Goal: Information Seeking & Learning: Learn about a topic

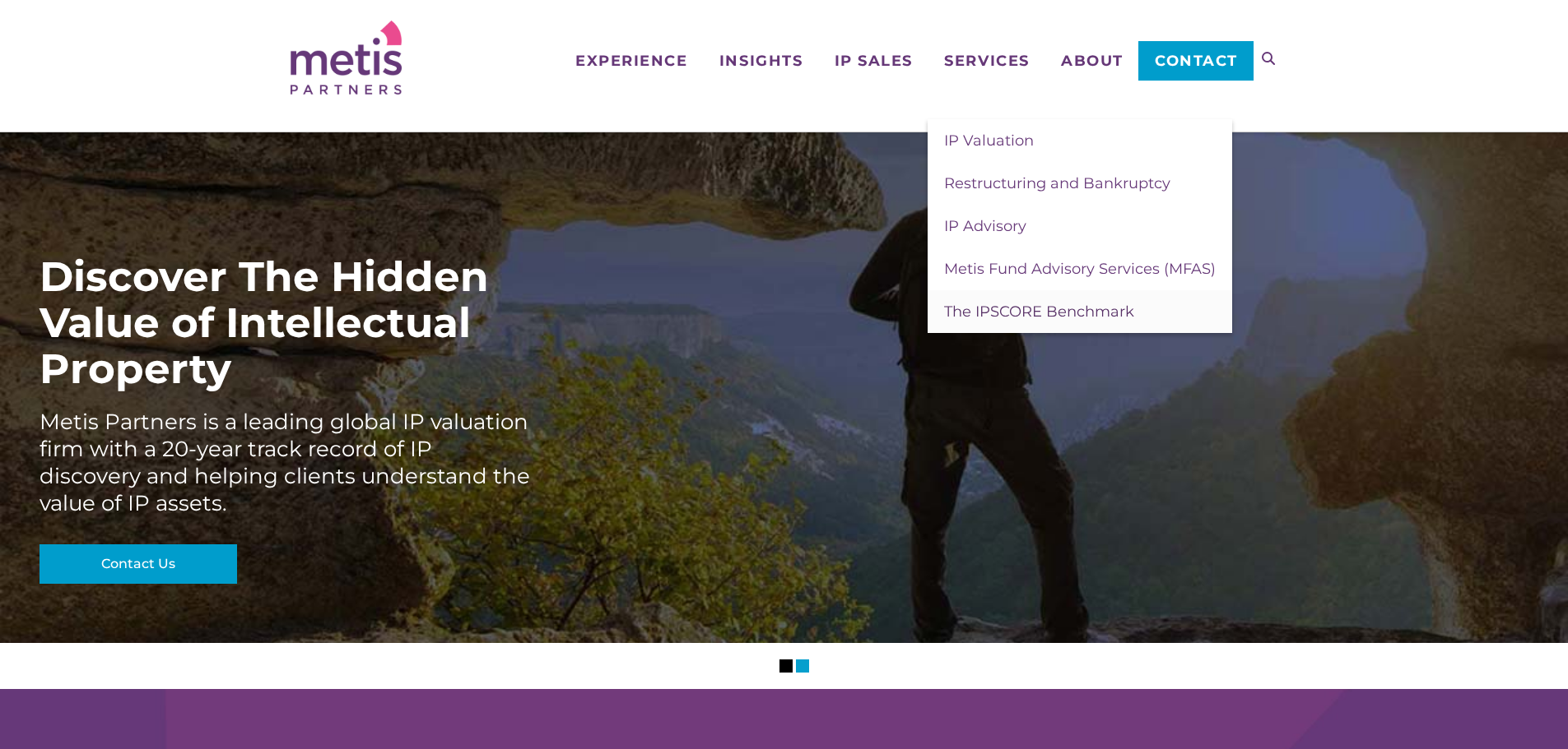
click at [399, 85] on span "The IPSCORE Benchmark" at bounding box center [1038, 311] width 190 height 18
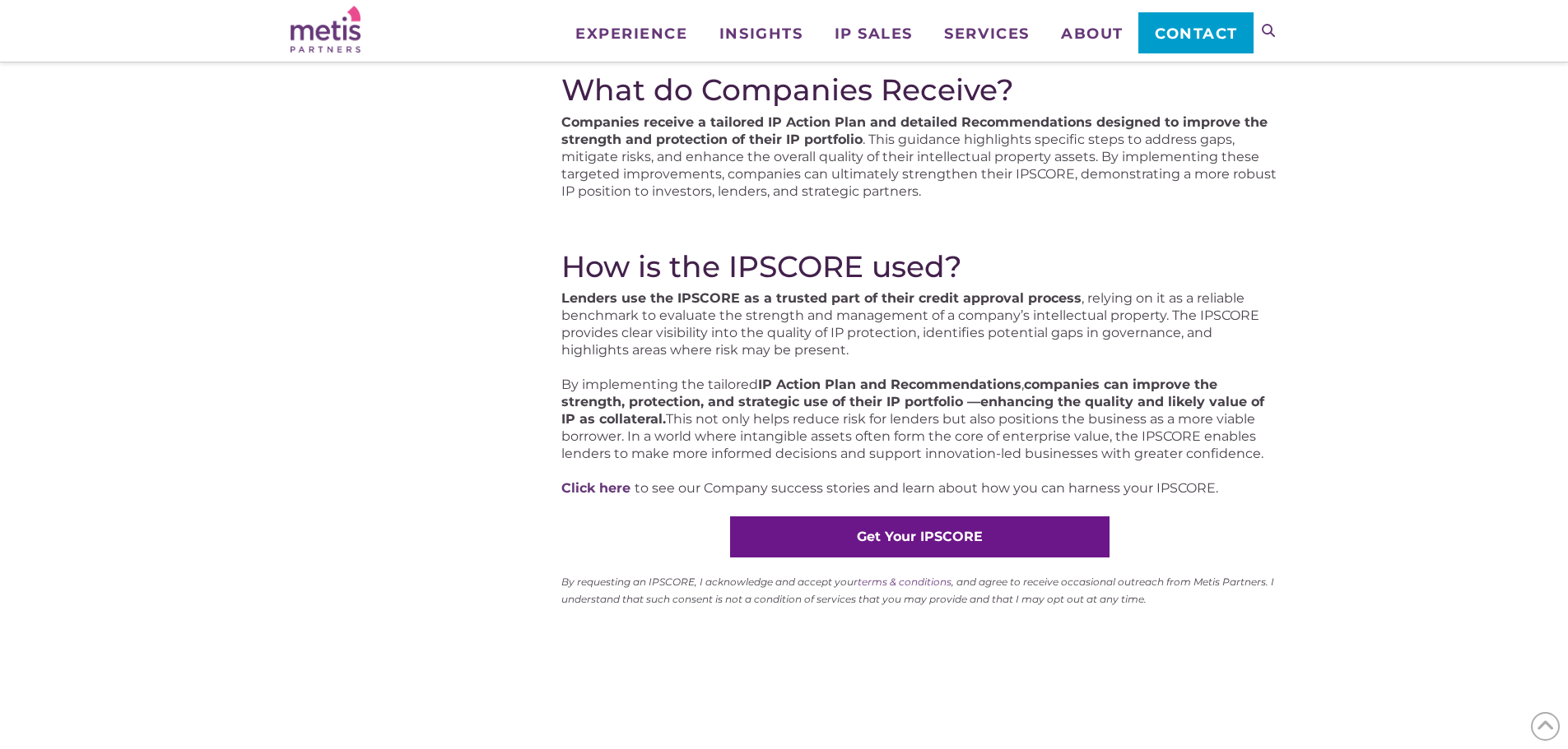
scroll to position [823, 0]
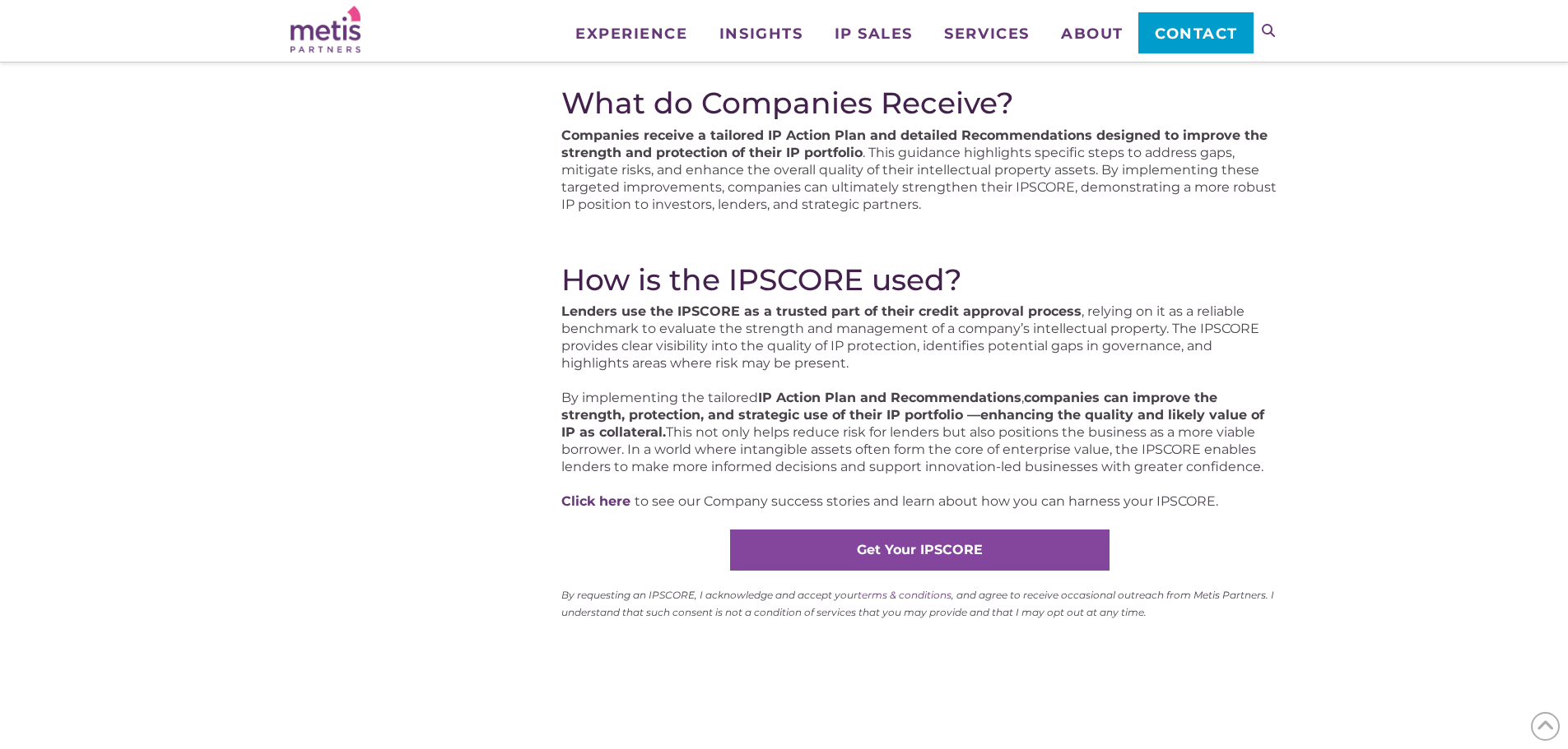
click at [901, 557] on link "Get Your IPSCORE" at bounding box center [920, 551] width 380 height 41
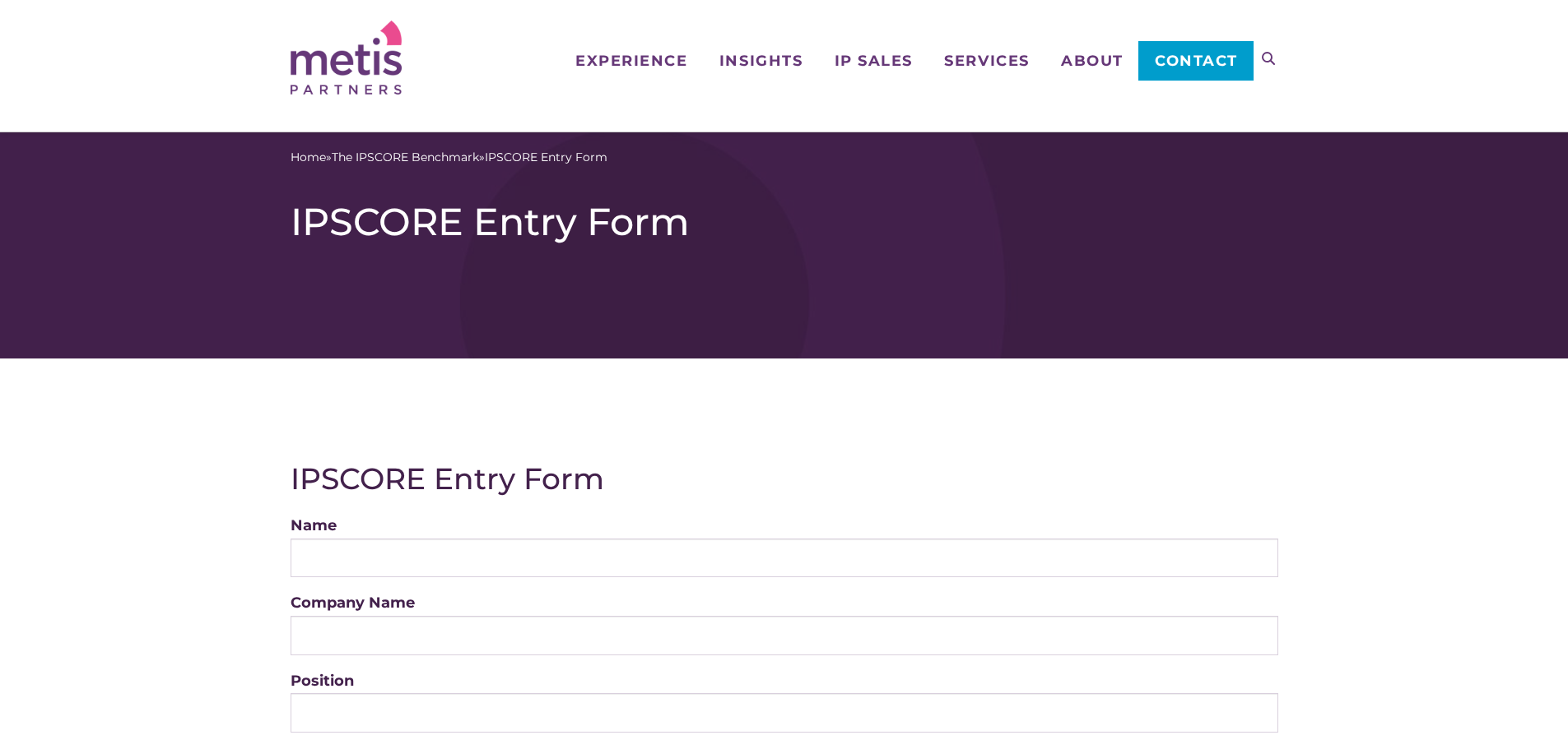
drag, startPoint x: 455, startPoint y: 160, endPoint x: 484, endPoint y: 170, distance: 30.7
click at [455, 160] on link "The IPSCORE Benchmark" at bounding box center [405, 157] width 147 height 17
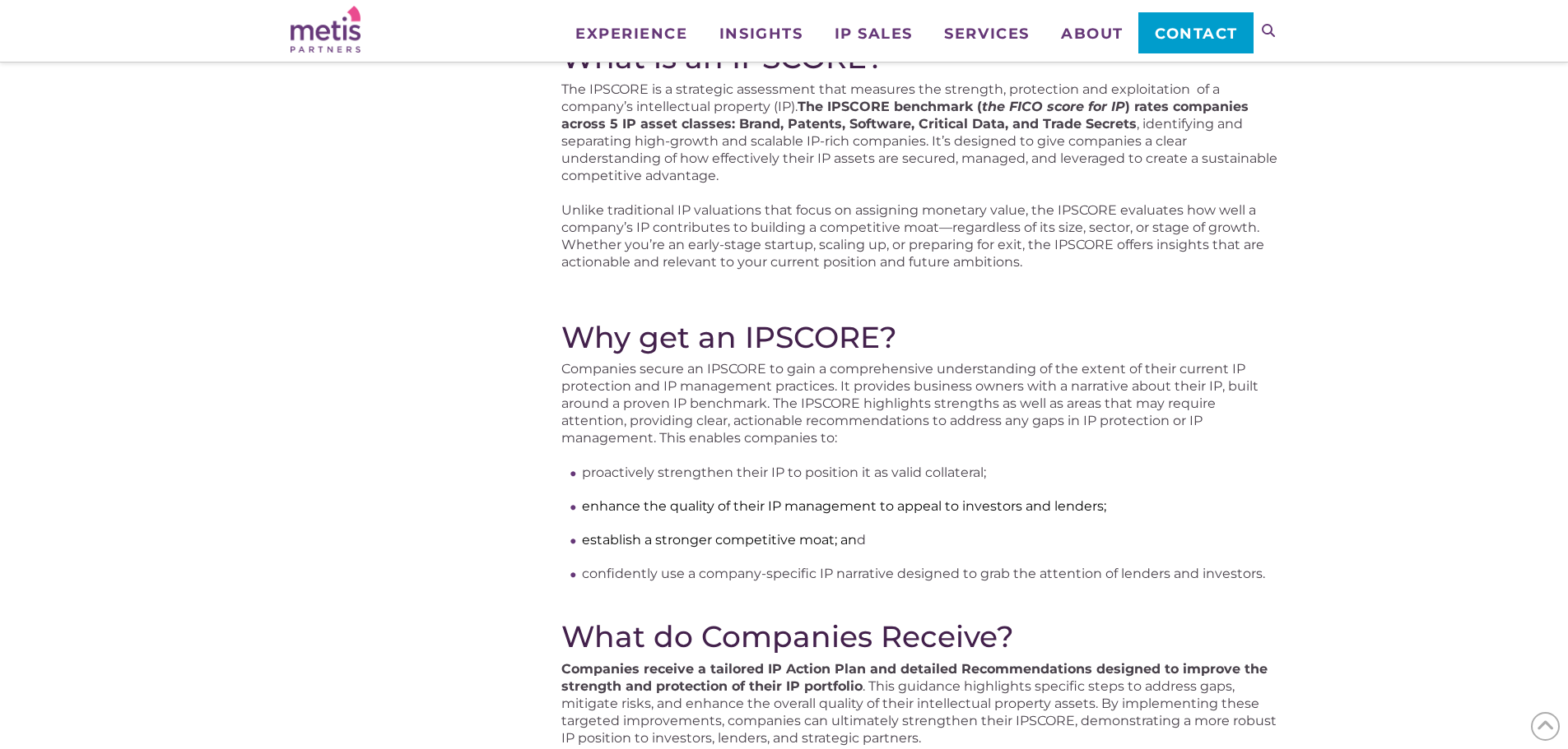
scroll to position [329, 0]
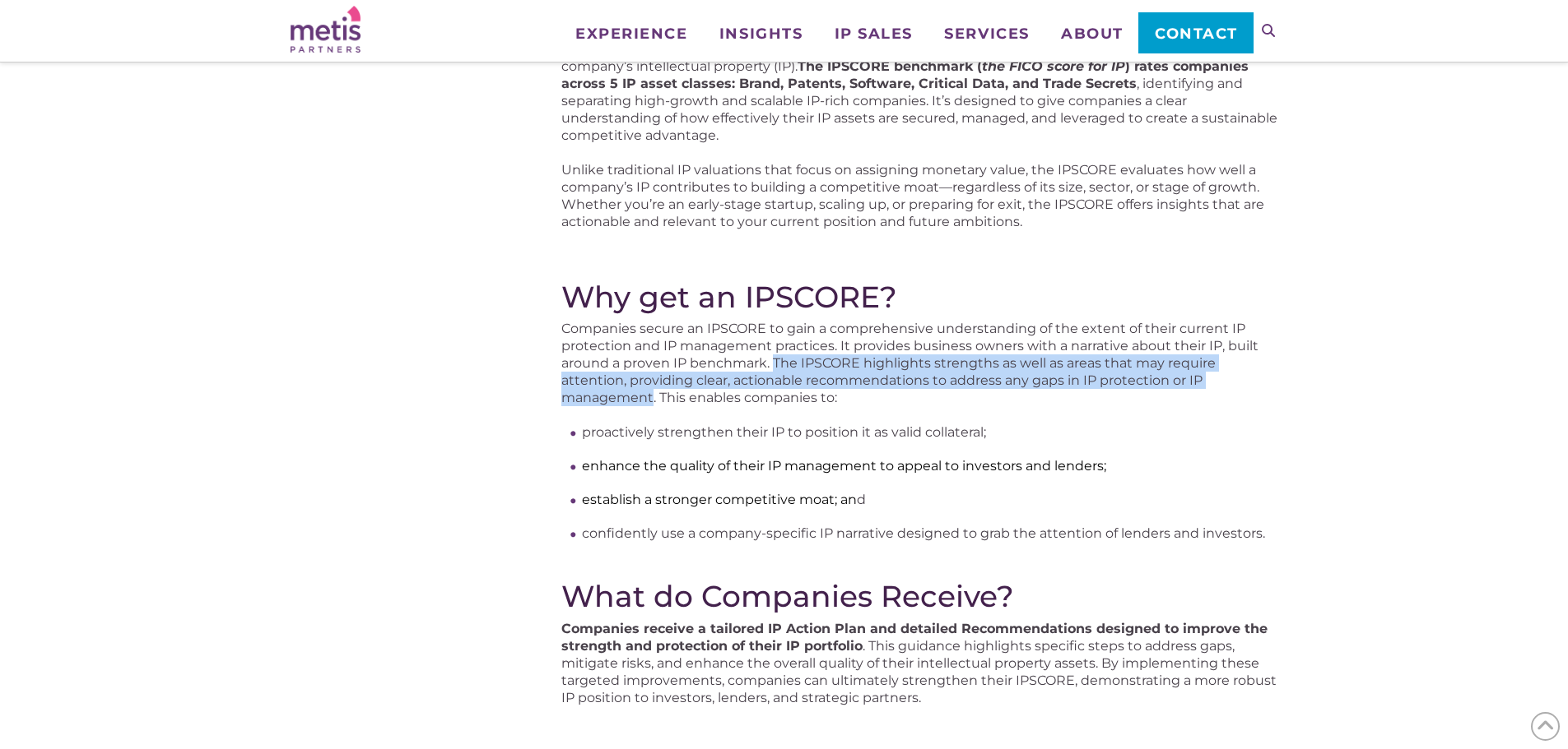
drag, startPoint x: 775, startPoint y: 363, endPoint x: 654, endPoint y: 400, distance: 126.5
click at [654, 400] on p "Companies secure an IPSCORE to gain a comprehensive understanding of the extent…" at bounding box center [919, 363] width 716 height 86
copy p "The IPSCORE highlights strengths as well as areas that may require attention, p…"
click at [822, 388] on p "Companies secure an IPSCORE to gain a comprehensive understanding of the extent…" at bounding box center [919, 363] width 716 height 86
drag, startPoint x: 772, startPoint y: 360, endPoint x: 656, endPoint y: 395, distance: 121.2
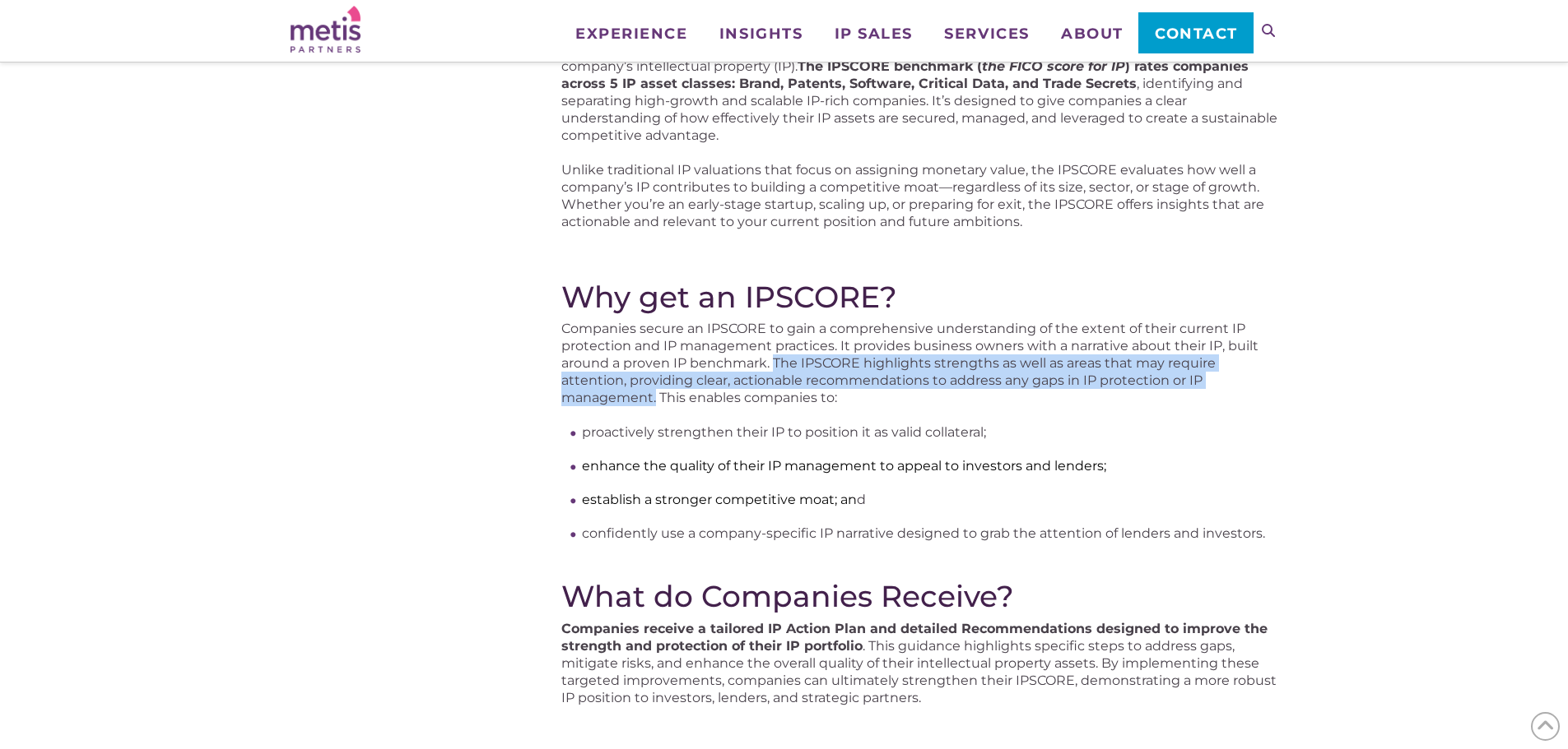
click at [656, 395] on p "Companies secure an IPSCORE to gain a comprehensive understanding of the extent…" at bounding box center [919, 363] width 716 height 86
copy p "The IPSCORE highlights strengths as well as areas that may require attention, p…"
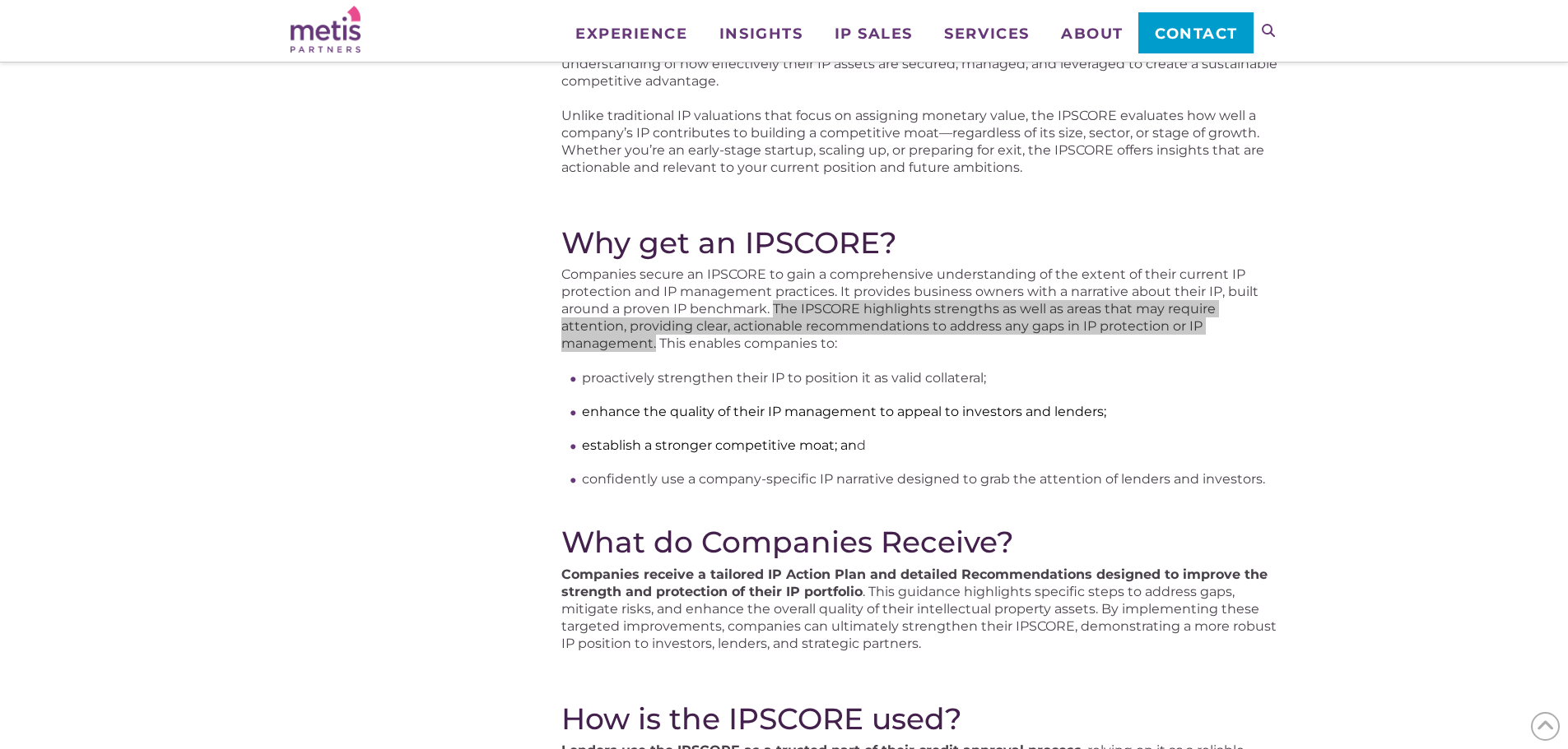
scroll to position [411, 0]
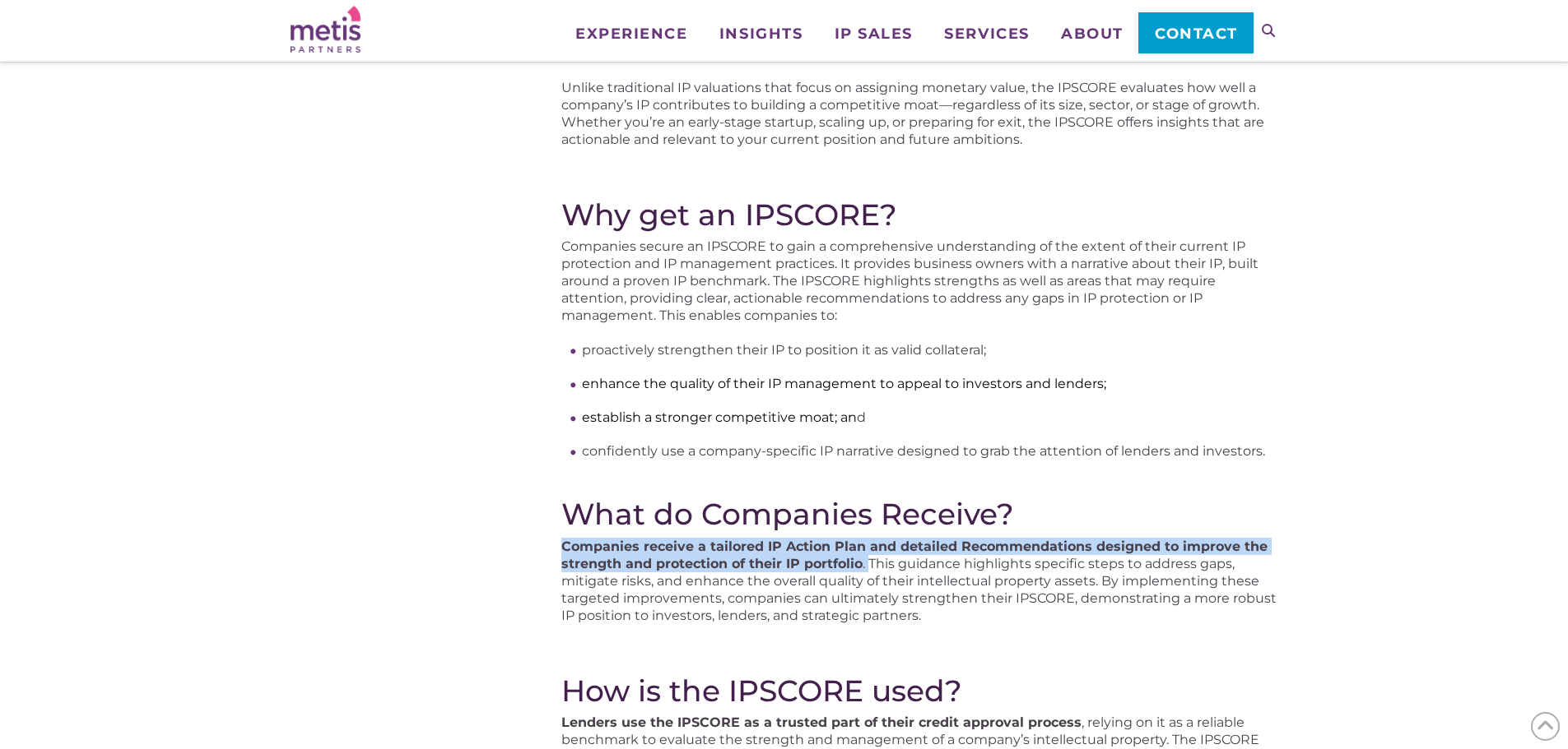
drag, startPoint x: 561, startPoint y: 545, endPoint x: 867, endPoint y: 563, distance: 306.5
click at [867, 563] on p "Companies receive a tailored IP Action Plan and detailed Recommendations design…" at bounding box center [919, 581] width 716 height 86
copy p "Companies receive a tailored IP Action Plan and detailed Recommendations design…"
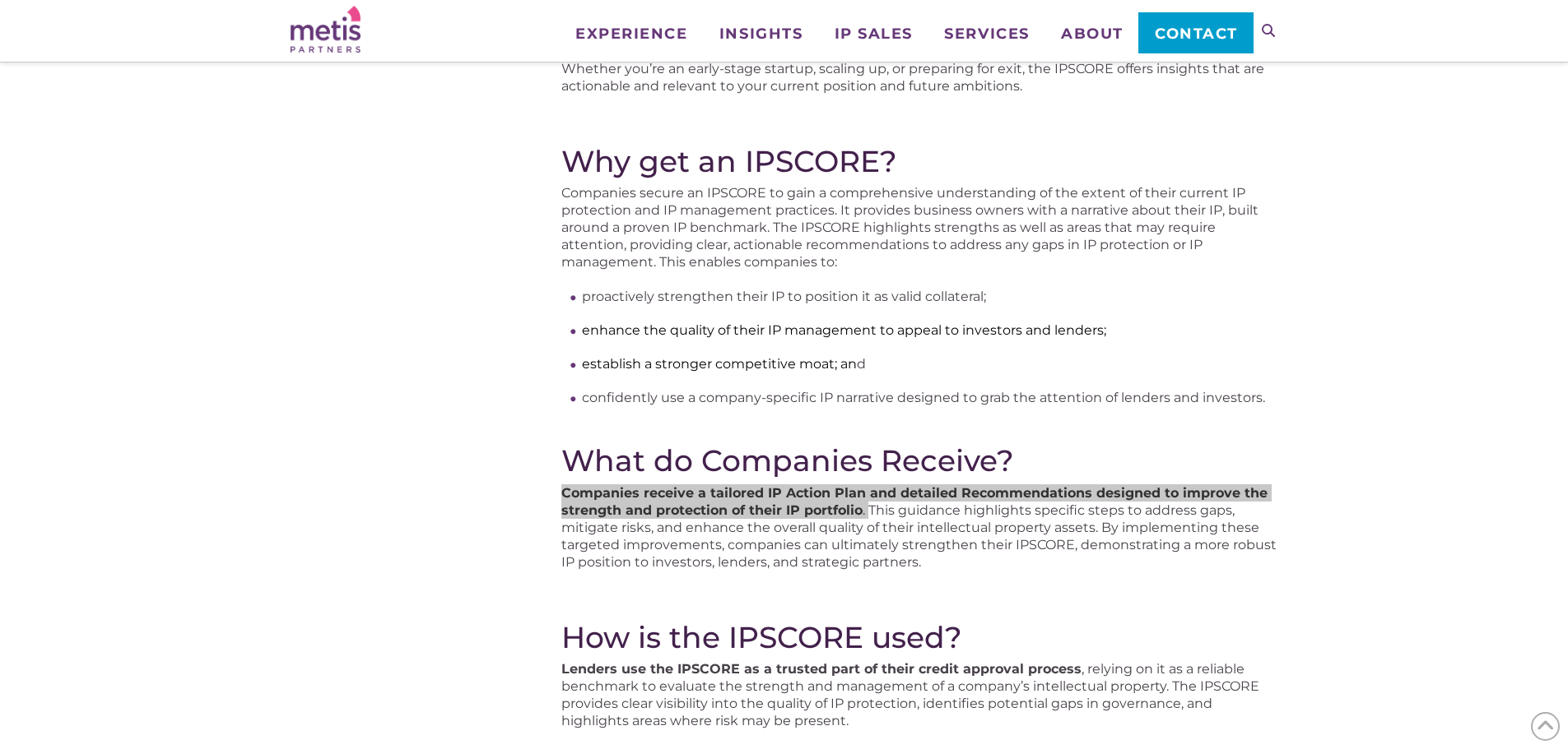
scroll to position [493, 0]
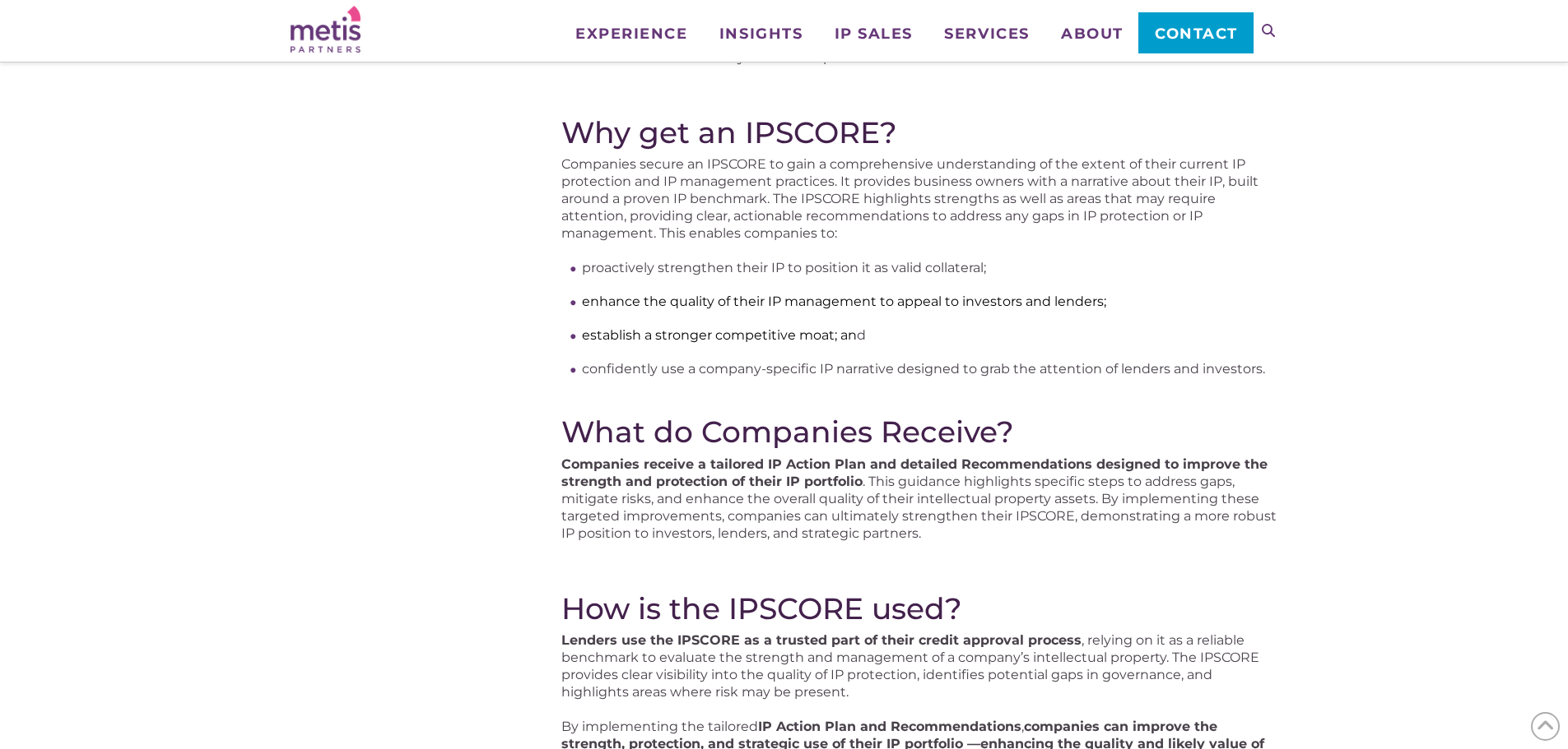
click at [966, 534] on p "Companies receive a tailored IP Action Plan and detailed Recommendations design…" at bounding box center [919, 498] width 716 height 86
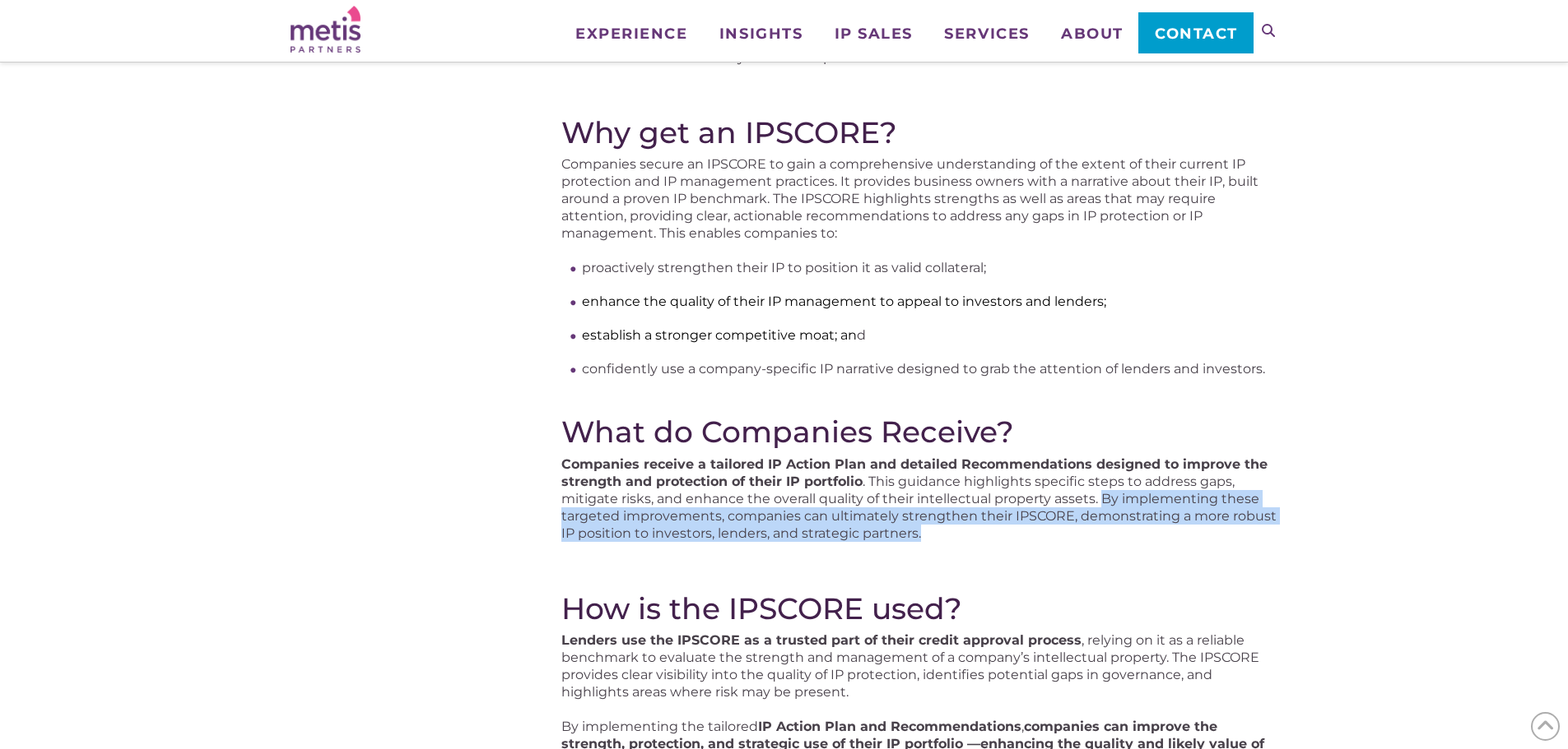
drag, startPoint x: 936, startPoint y: 533, endPoint x: 1100, endPoint y: 503, distance: 166.7
click at [1100, 503] on p "Companies receive a tailored IP Action Plan and detailed Recommendations design…" at bounding box center [919, 498] width 716 height 86
copy p "By implementing these targeted improvements, companies can ultimately strengthe…"
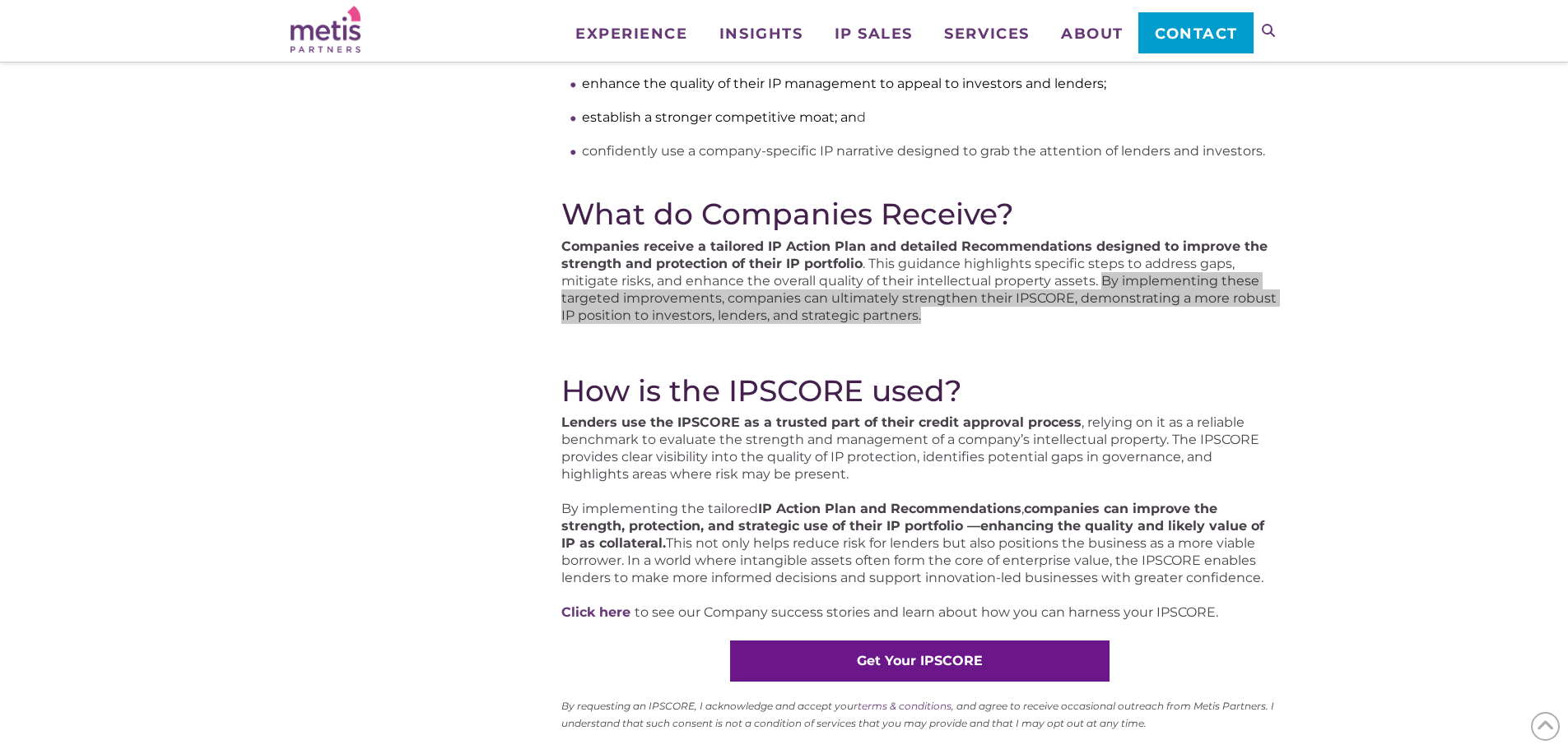
scroll to position [740, 0]
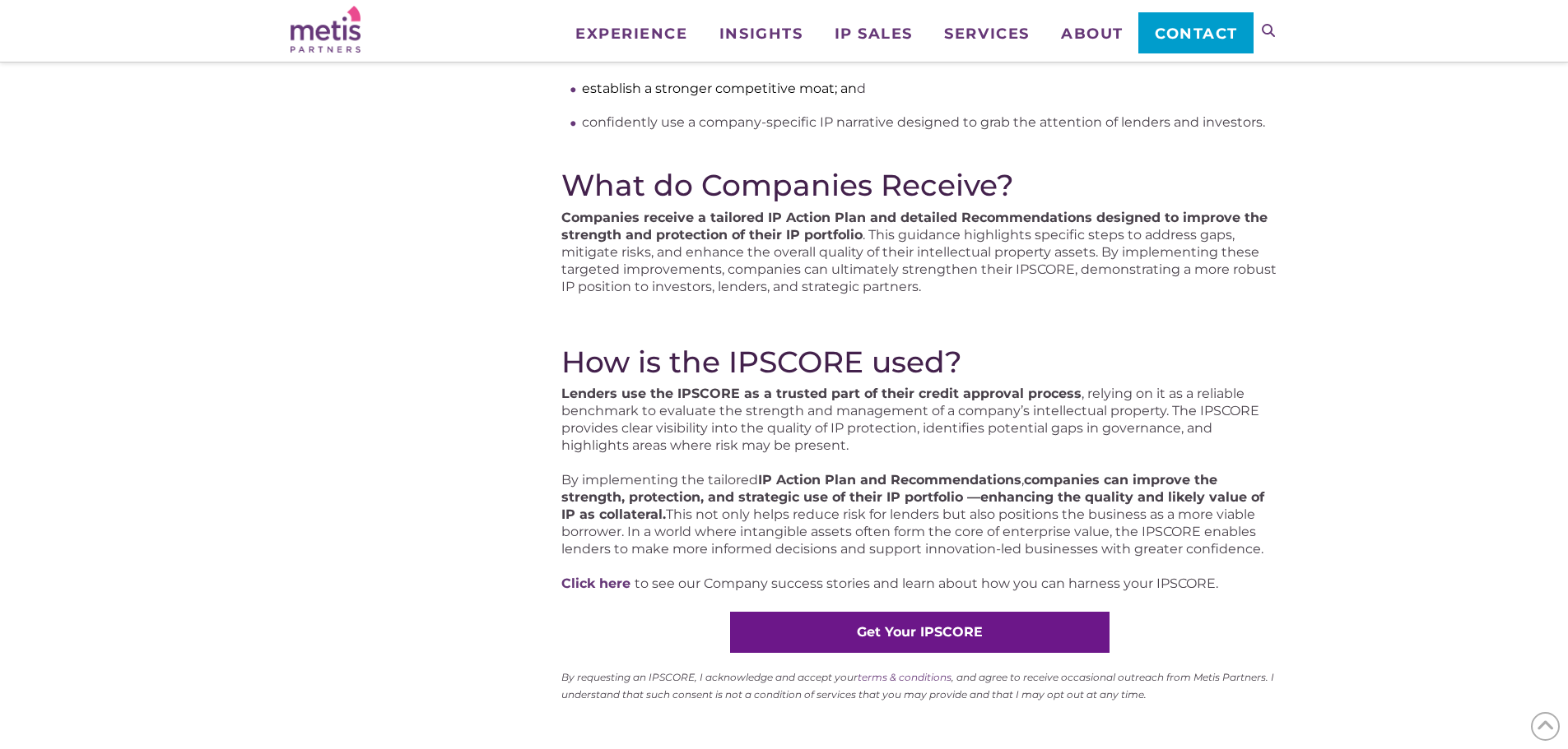
click at [604, 498] on strong "companies can improve the strength, protection, and strategic use of their IP p…" at bounding box center [913, 497] width 703 height 50
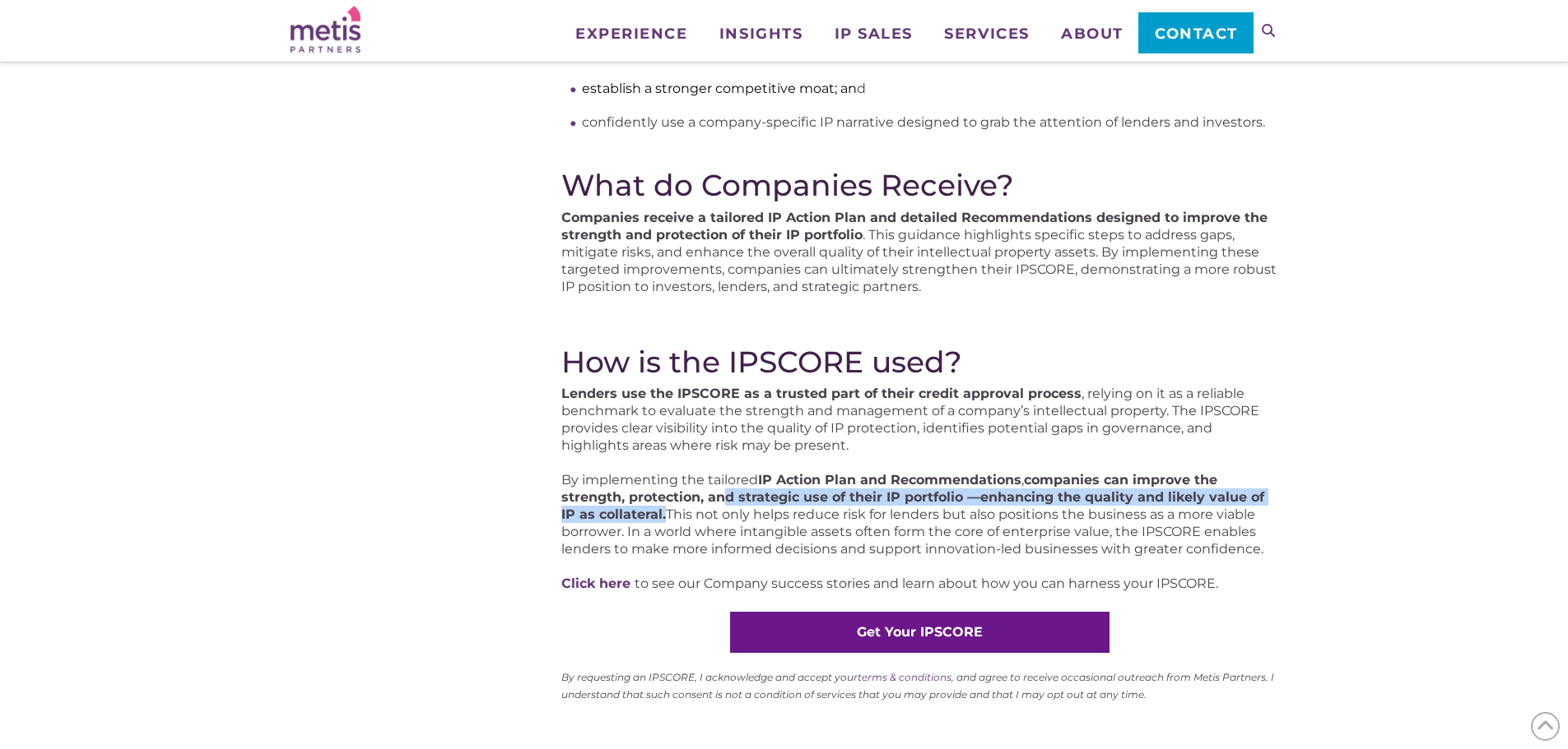
drag, startPoint x: 648, startPoint y: 517, endPoint x: 726, endPoint y: 492, distance: 81.9
click at [726, 492] on p "By implementing the tailored IP Action Plan and Recommendations , companies can…" at bounding box center [919, 514] width 716 height 86
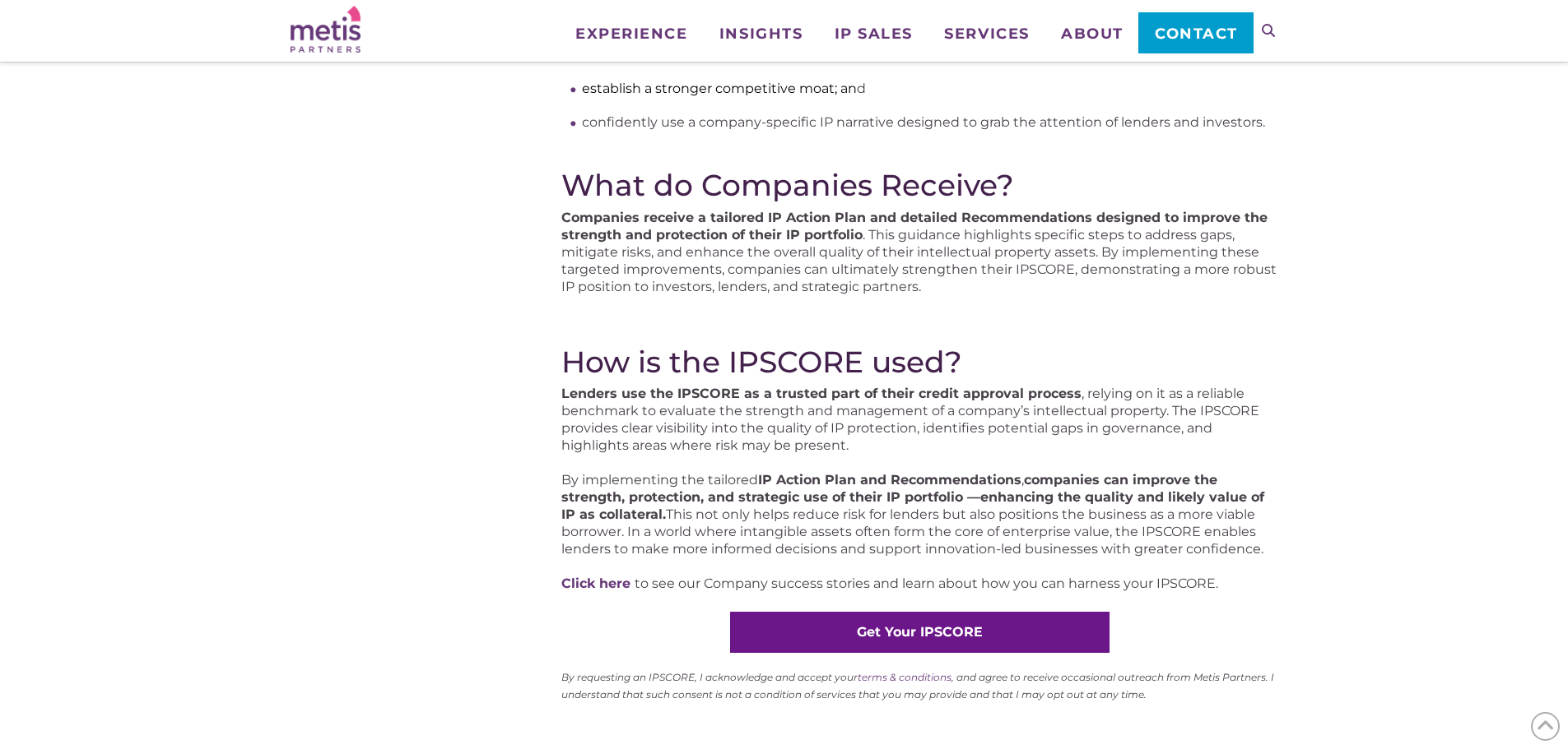
click at [1334, 483] on div "What is an IPSCORE? The IPSCORE is a strategic assessment that measures the str…" at bounding box center [784, 545] width 1568 height 2117
click at [755, 530] on p "By implementing the tailored IP Action Plan and Recommendations , companies can…" at bounding box center [919, 514] width 716 height 86
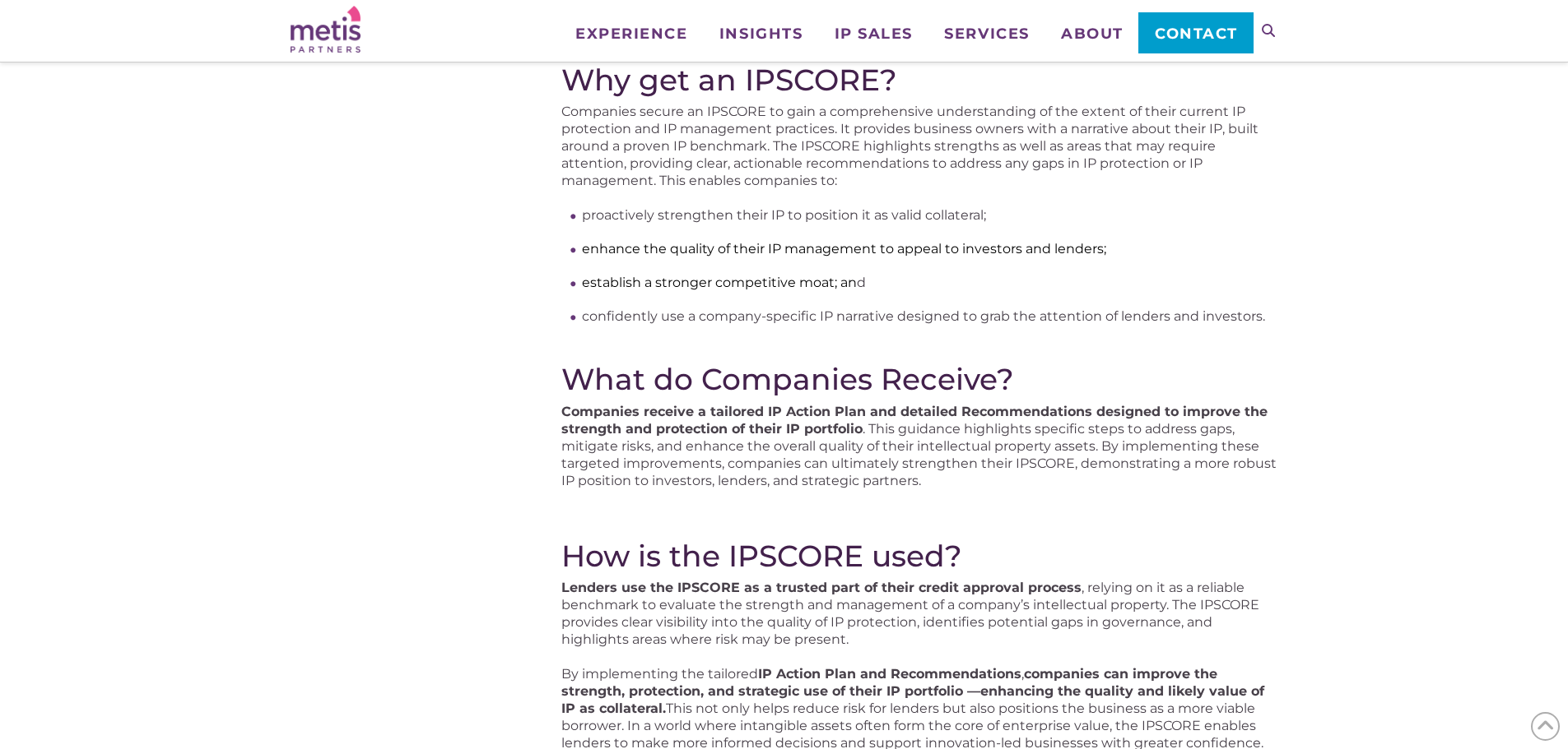
scroll to position [575, 0]
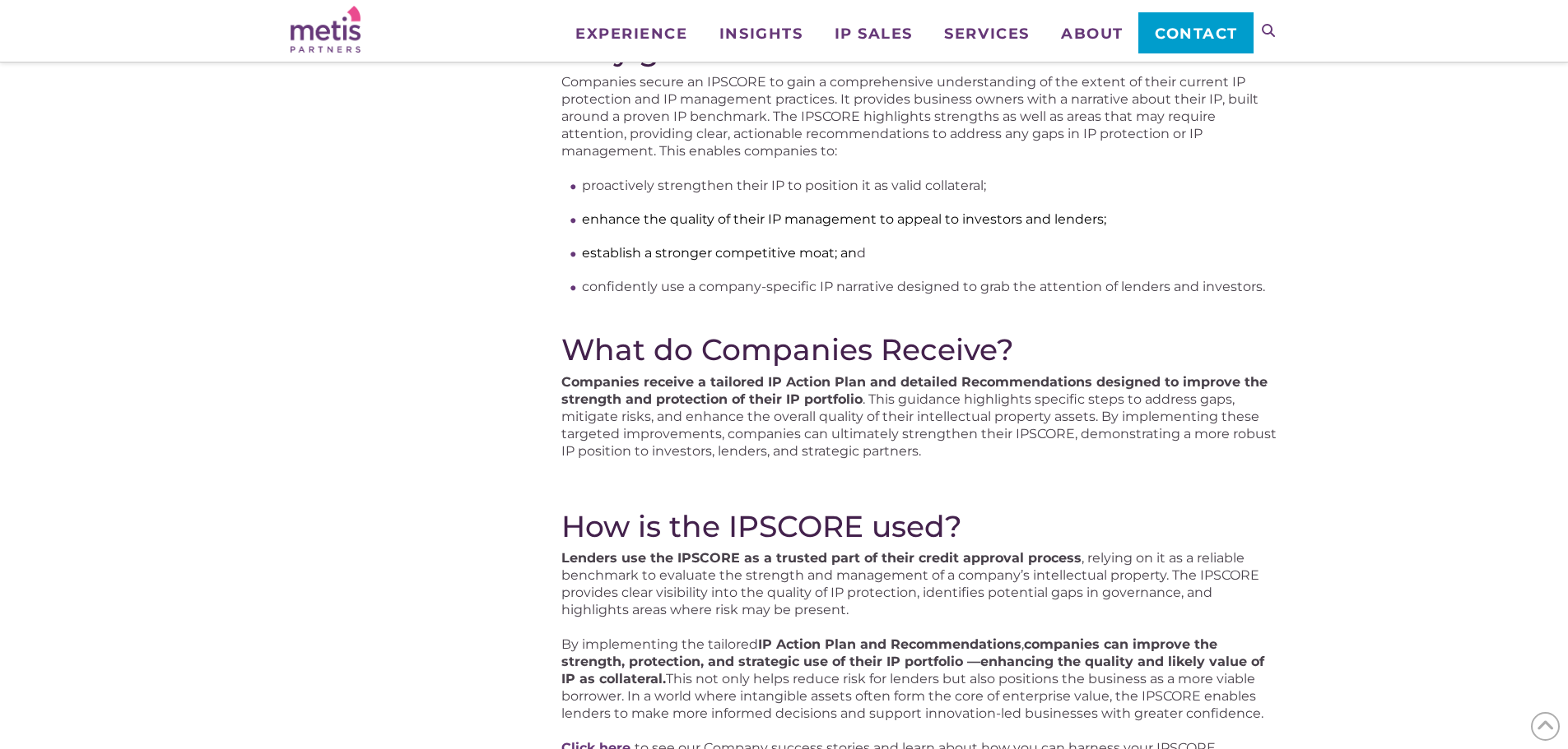
click at [85, 271] on div "What is an IPSCORE? The IPSCORE is a strategic assessment that measures the str…" at bounding box center [784, 696] width 1568 height 2092
